Goal: Navigation & Orientation: Find specific page/section

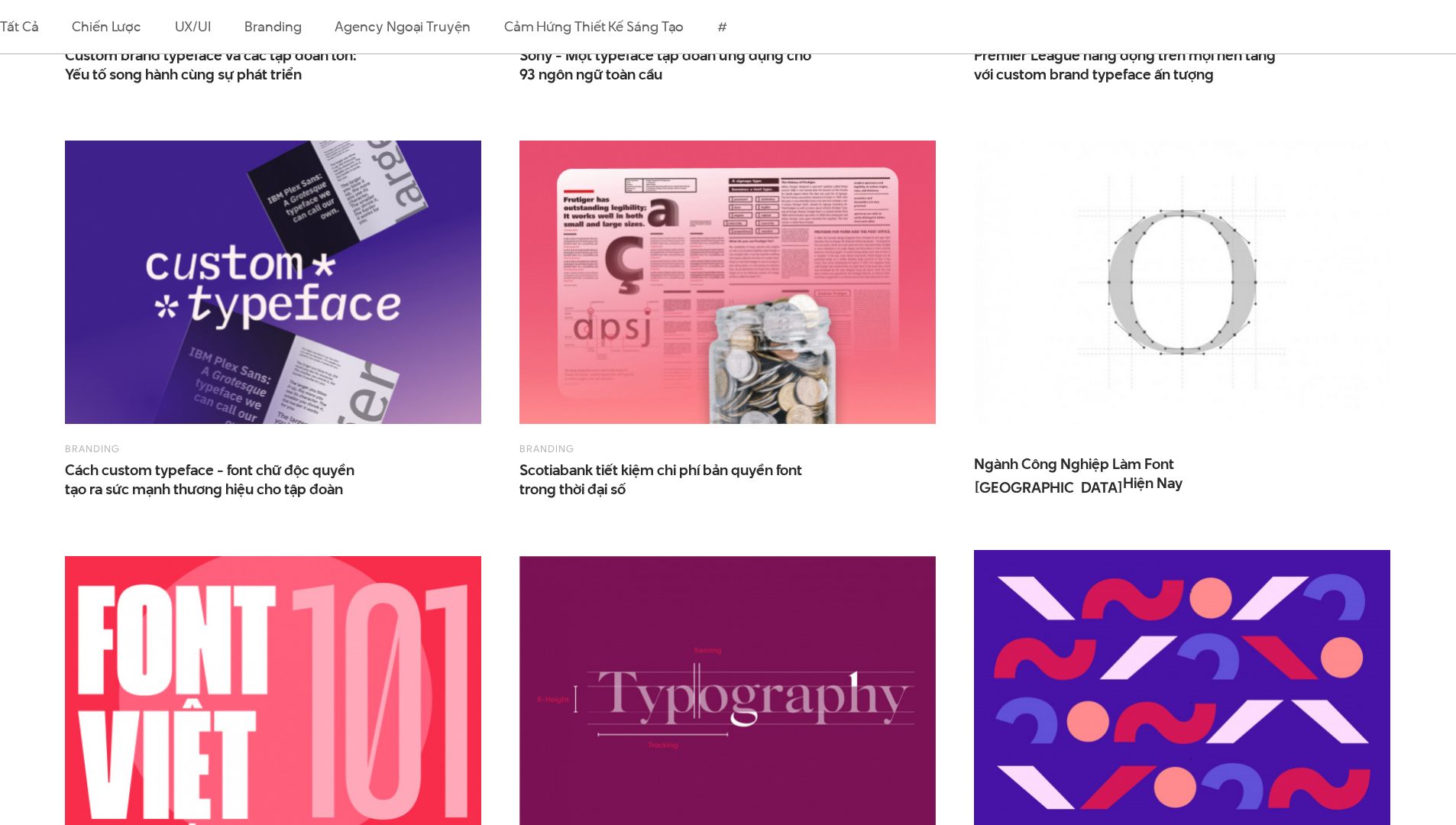
scroll to position [1267, 0]
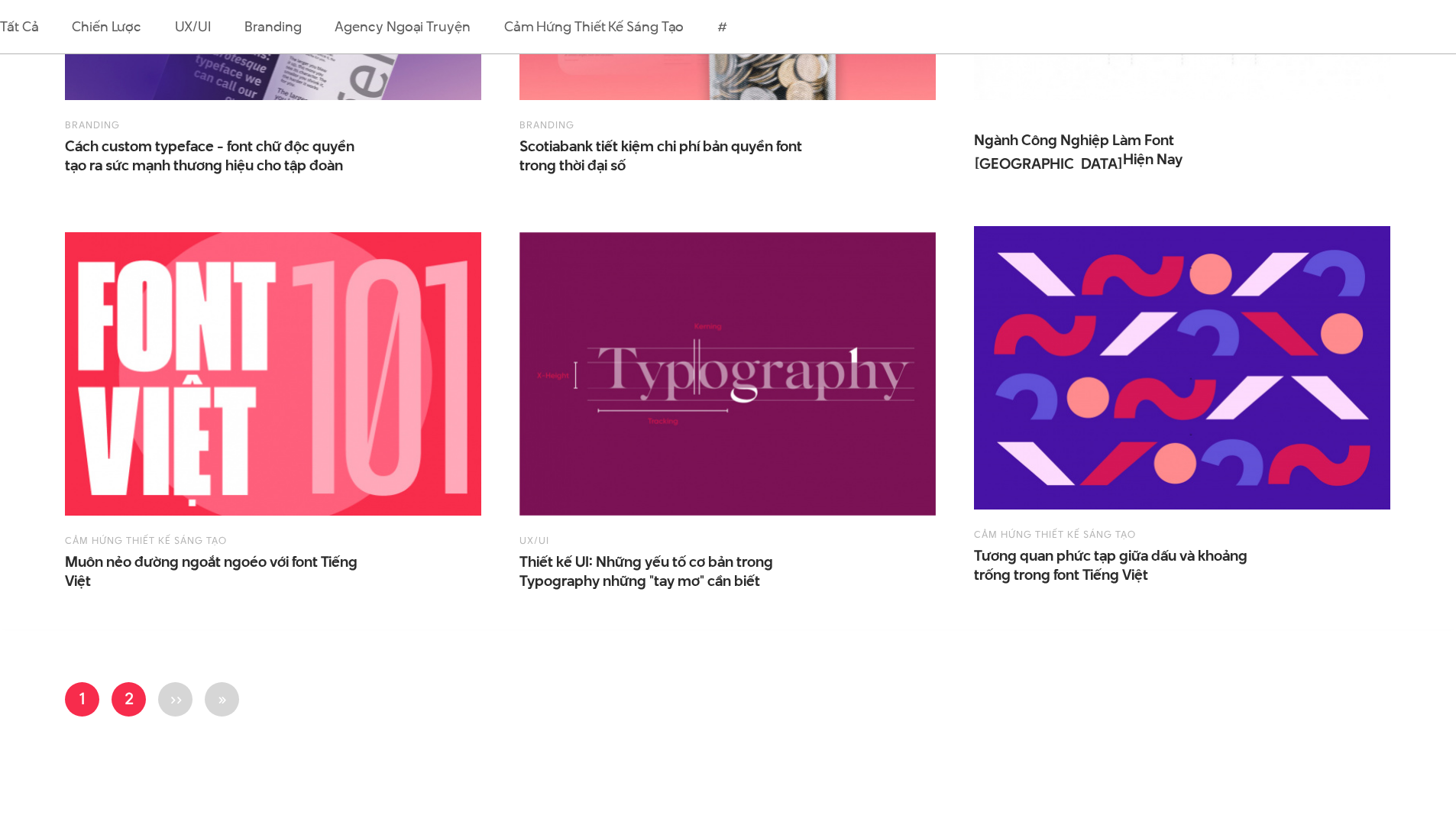
click at [137, 699] on link "Trang 2" at bounding box center [129, 700] width 34 height 34
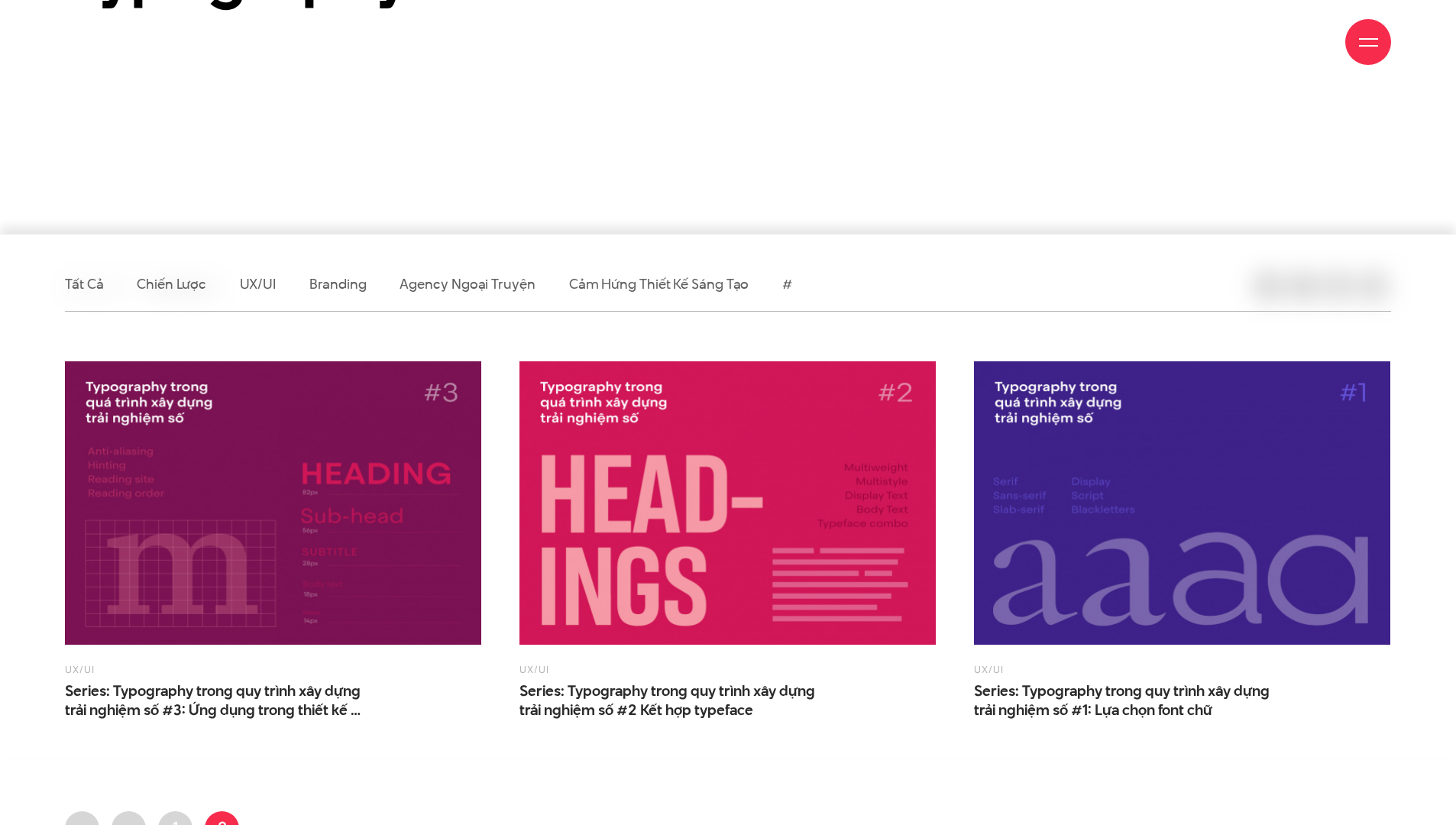
scroll to position [662, 0]
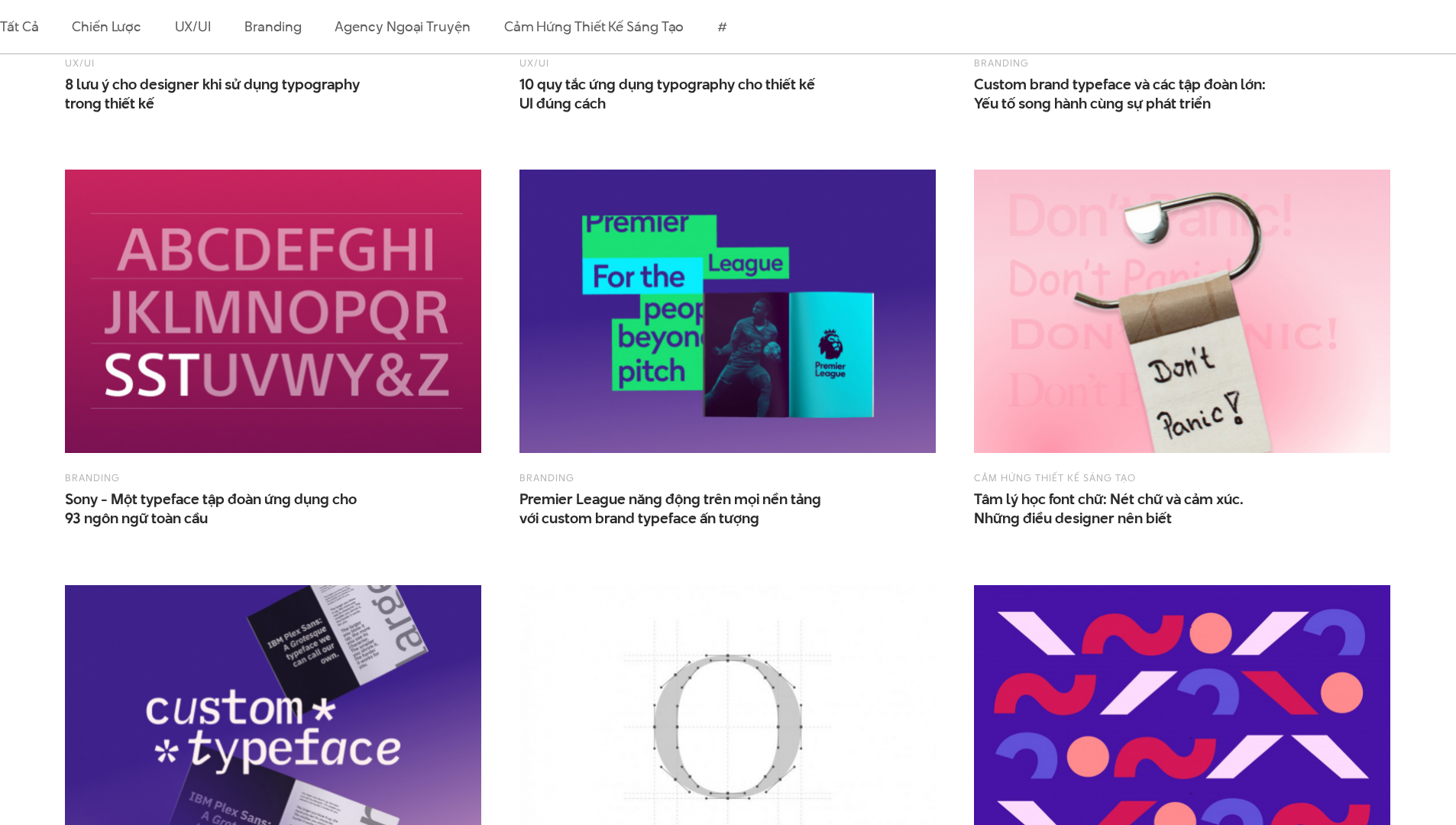
scroll to position [1370, 0]
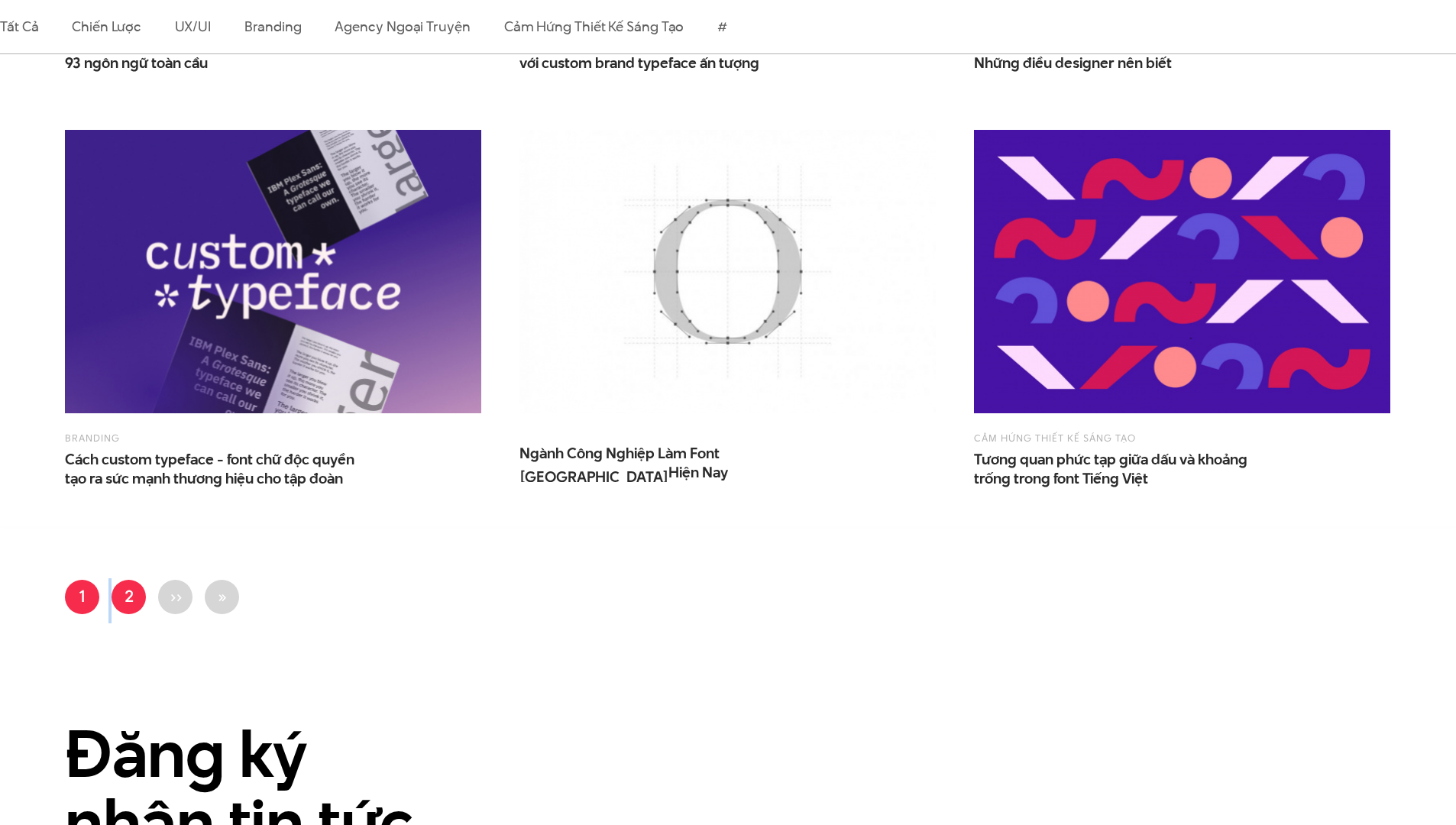
click at [112, 593] on ul "Trang hiện thời 1 Trang 2 Next page ›› Last page »" at bounding box center [728, 602] width 1326 height 43
click at [120, 594] on link "Trang 2" at bounding box center [129, 597] width 34 height 34
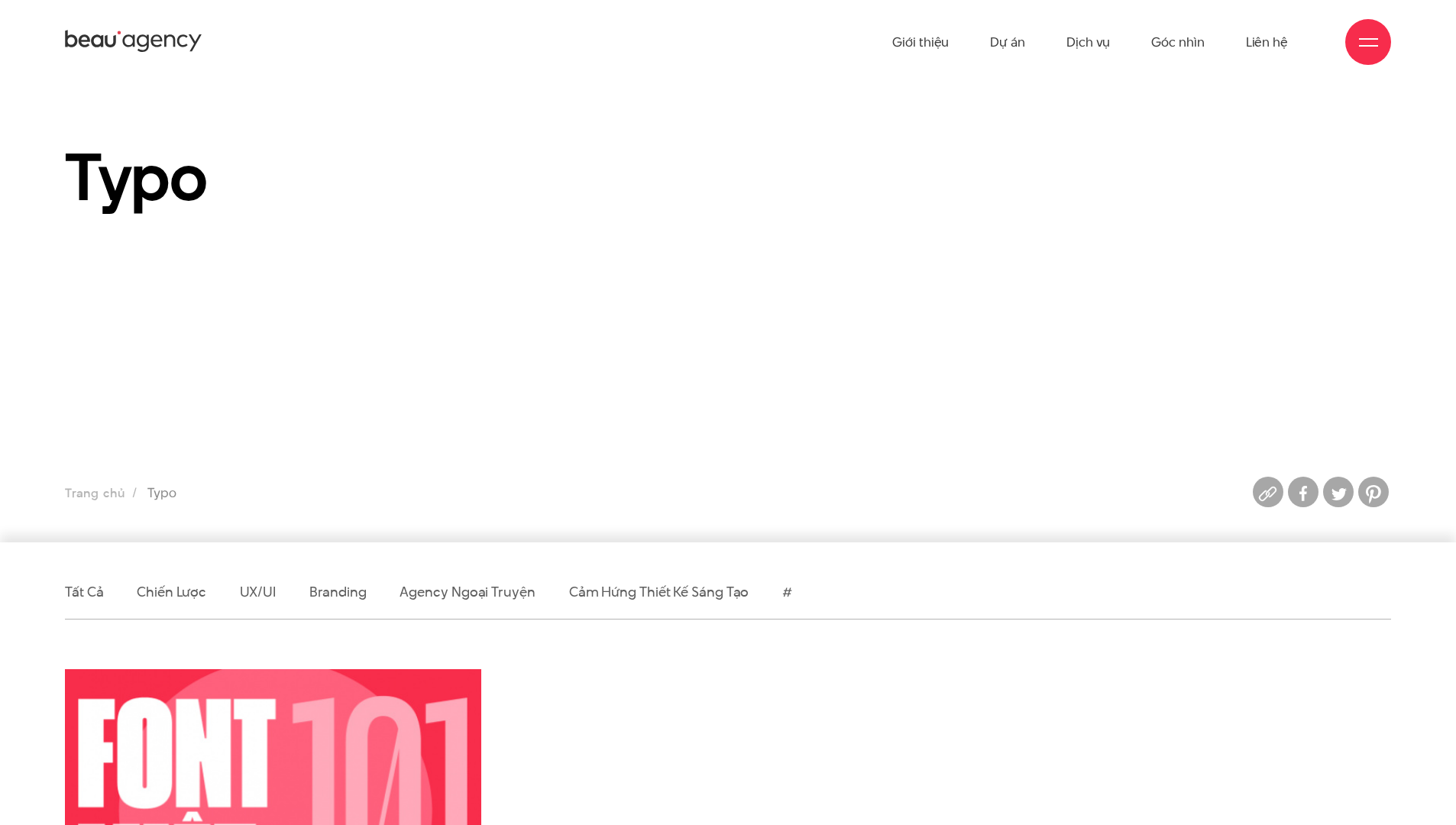
click at [1027, 39] on ul "Giới thiệu Dự án Dịch vụ Góc nhìn Liên hệ" at bounding box center [1090, 42] width 396 height 84
click at [1014, 39] on link "Dự án" at bounding box center [1007, 42] width 35 height 84
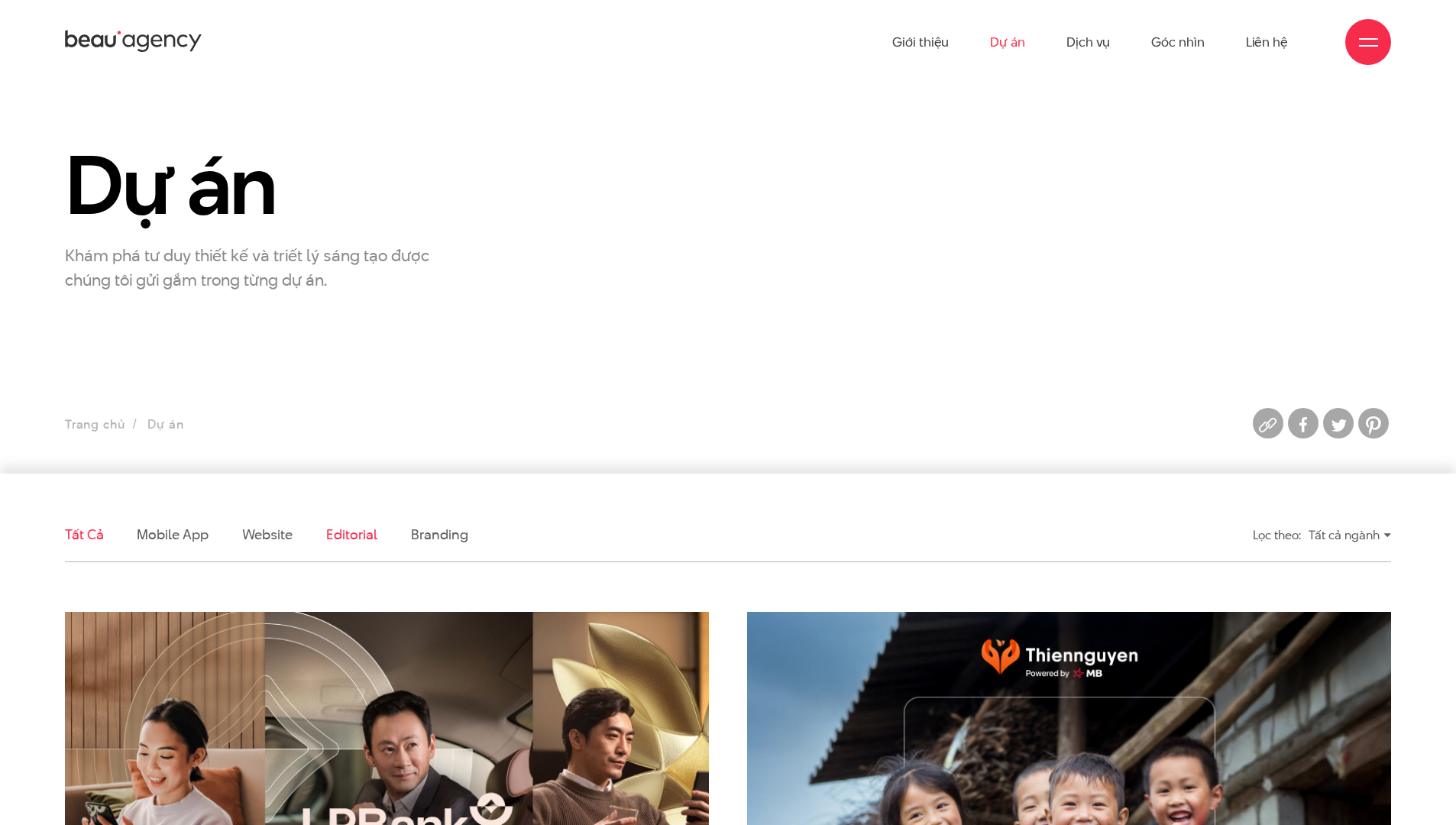
click at [365, 537] on link "Editorial" at bounding box center [352, 535] width 51 height 19
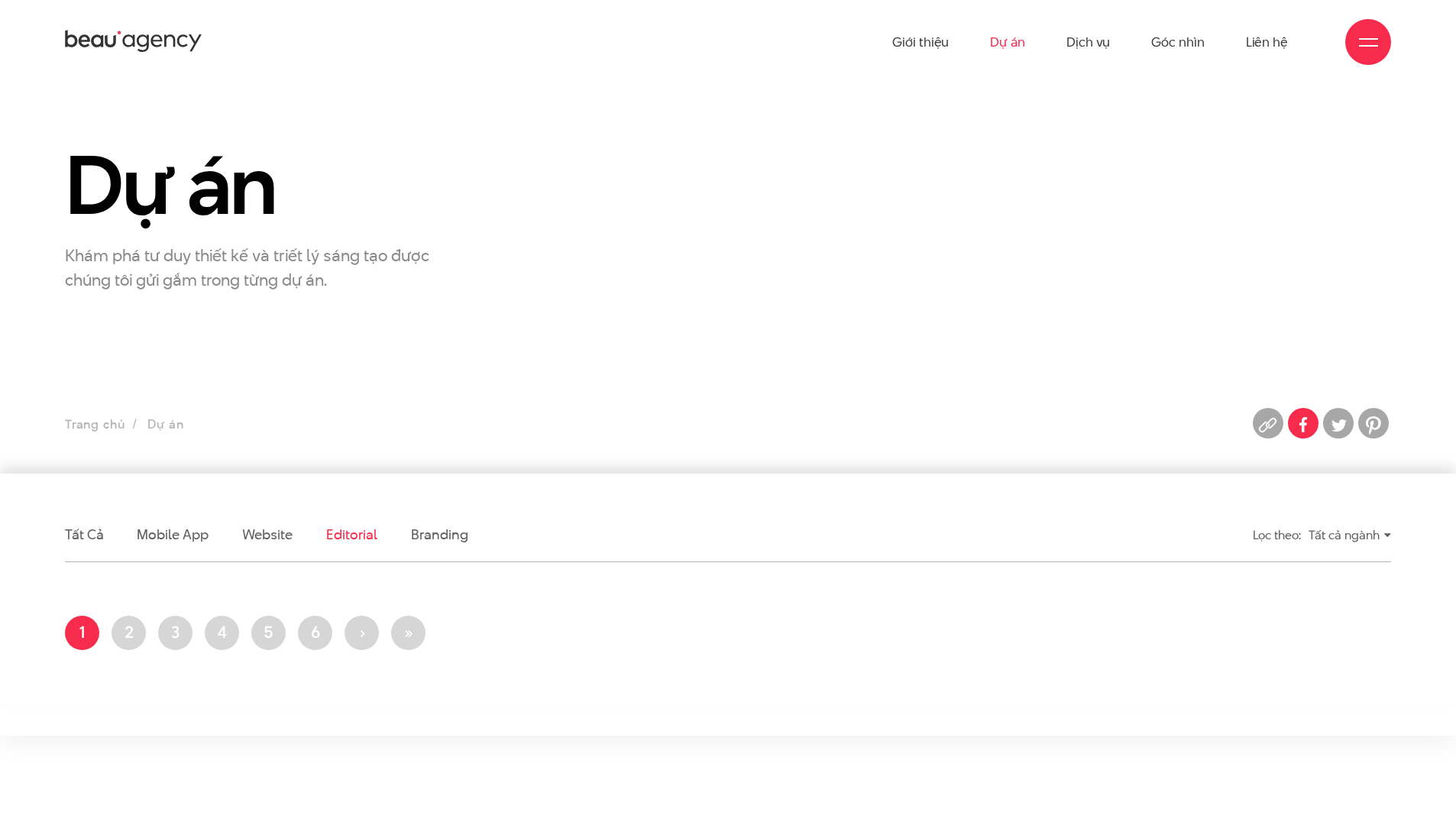
click at [1298, 431] on img at bounding box center [1303, 425] width 30 height 30
